Goal: Task Accomplishment & Management: Manage account settings

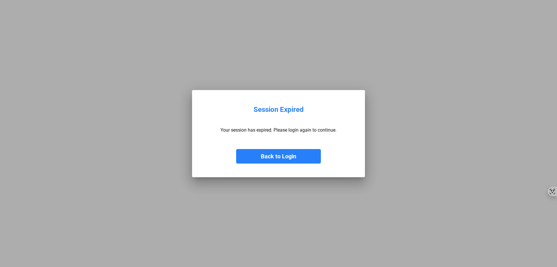
click at [279, 160] on button "Back to Login" at bounding box center [278, 156] width 85 height 15
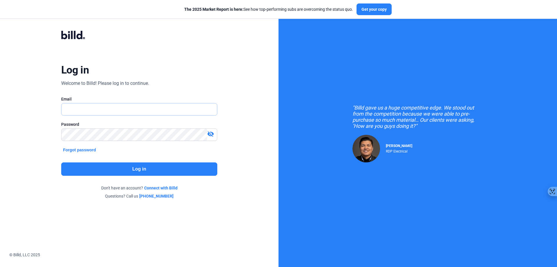
type input "[EMAIL_ADDRESS][DOMAIN_NAME]"
click at [125, 168] on button "Log in" at bounding box center [139, 168] width 156 height 13
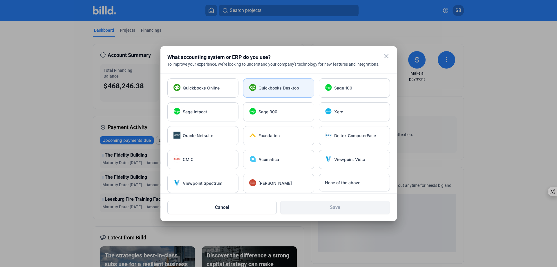
click at [270, 84] on div "Quickbooks Desktop" at bounding box center [278, 87] width 71 height 19
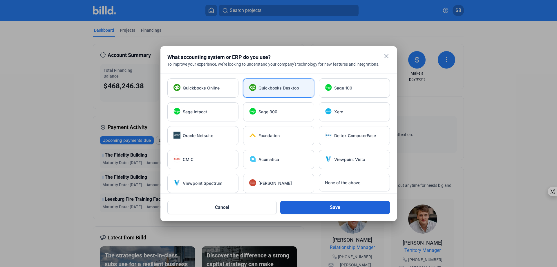
click at [322, 205] on button "Save" at bounding box center [335, 207] width 110 height 13
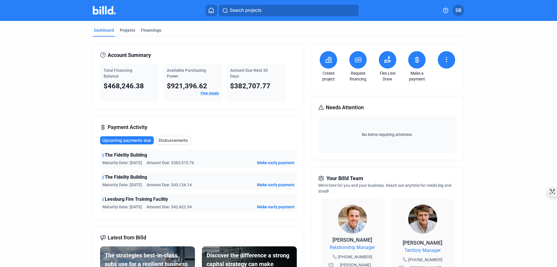
click at [386, 62] on icon at bounding box center [388, 61] width 6 height 3
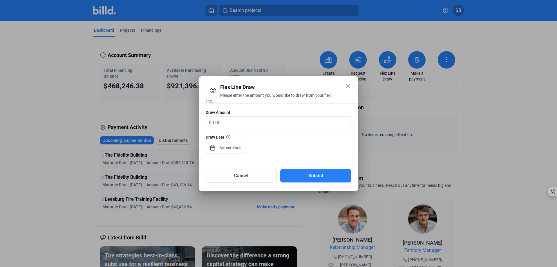
click at [349, 87] on mat-icon "close" at bounding box center [347, 85] width 7 height 7
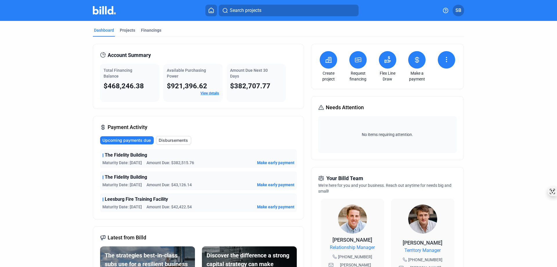
click at [214, 92] on link "View details" at bounding box center [210, 93] width 19 height 4
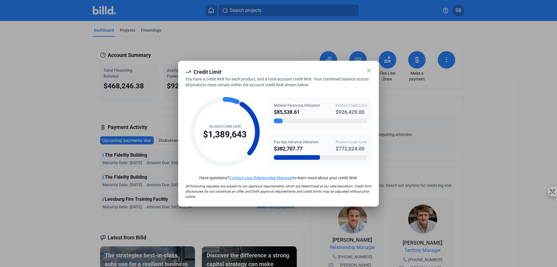
click at [369, 73] on icon at bounding box center [369, 70] width 7 height 7
